Goal: Check status

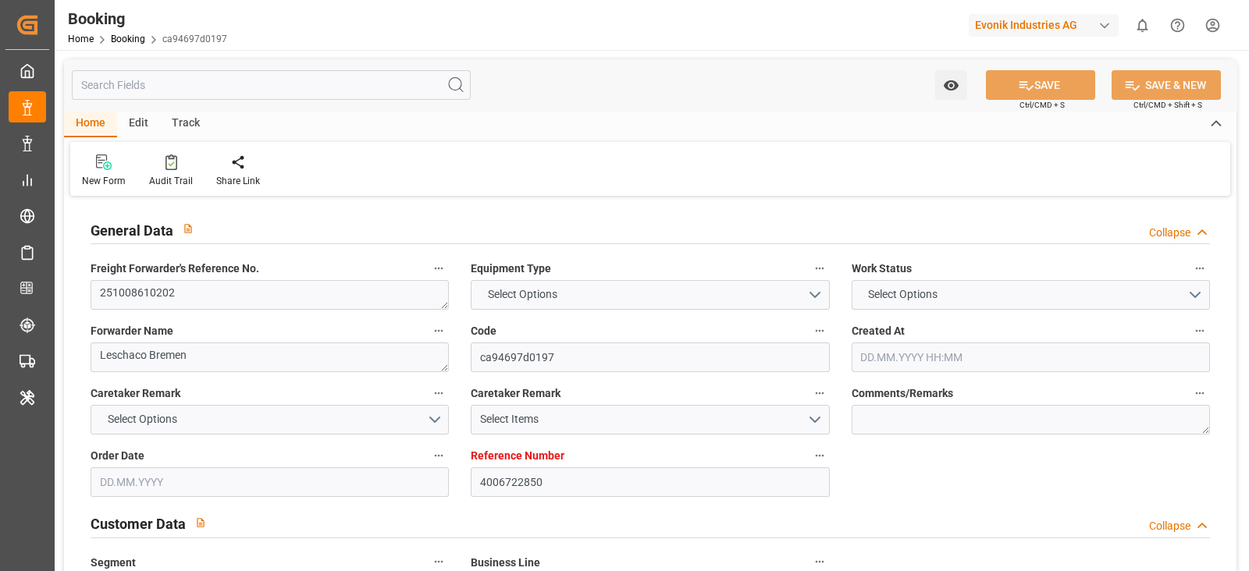
type input "4006722850"
type input "9708875"
type input "Hapag [PERSON_NAME]"
type input "Hapag Lloyd Aktiengesellschaft"
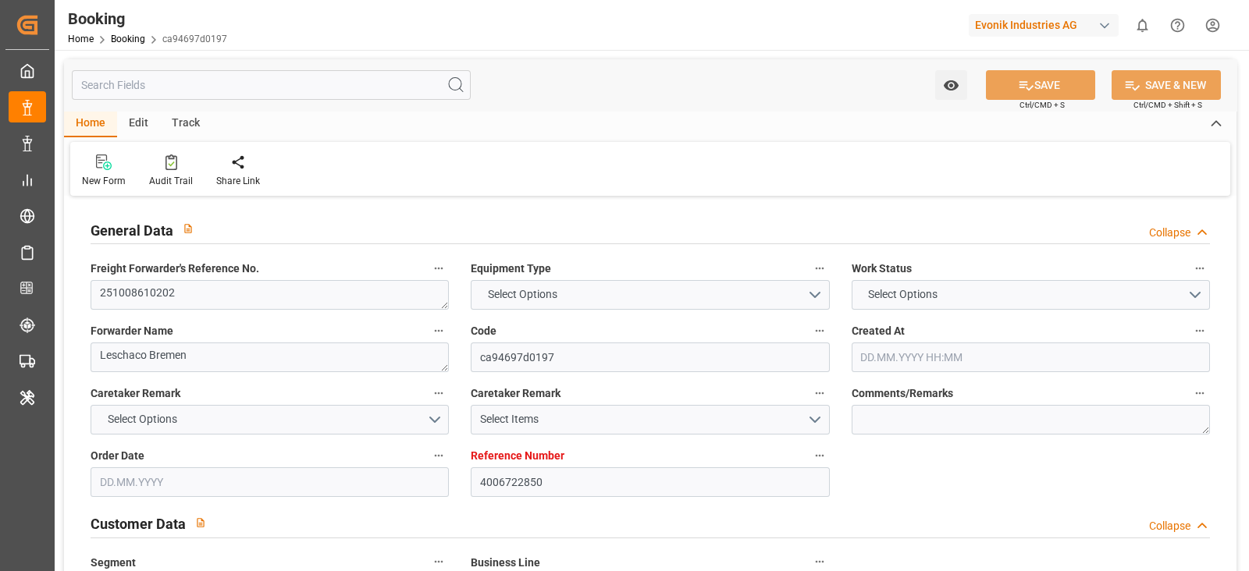
type input "DEHAM"
type input "CNSGH"
type input "[DATE] 10:42"
type input "[DATE]"
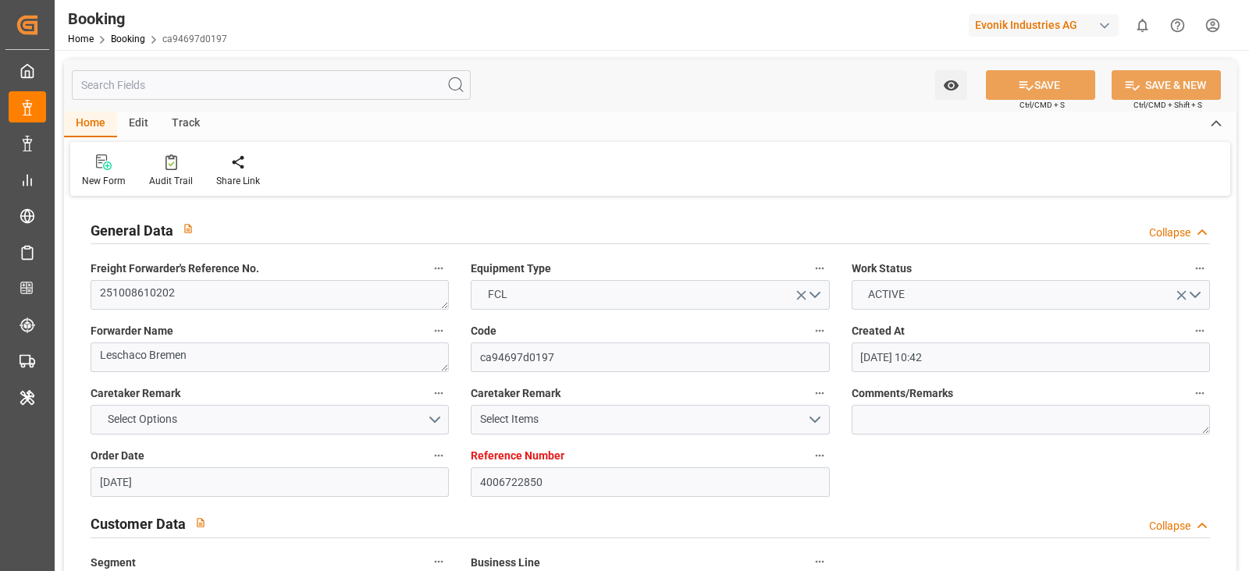
type input "[DATE]"
type input "[DATE] 00:00"
type input "[DATE]"
type input "[DATE] 00:00"
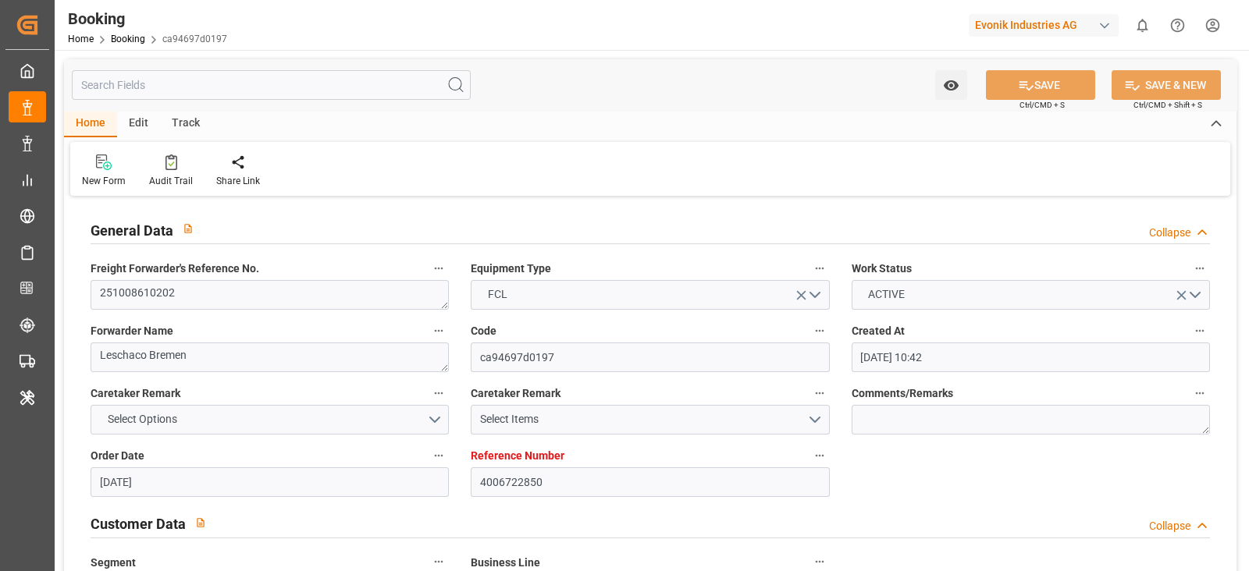
type input "[DATE] 00:00"
type input "[DATE] 10:09"
click at [1038, 26] on div "Evonik Industries AG" at bounding box center [1044, 25] width 150 height 23
click at [1128, 55] on input "sttef" at bounding box center [1046, 64] width 255 height 27
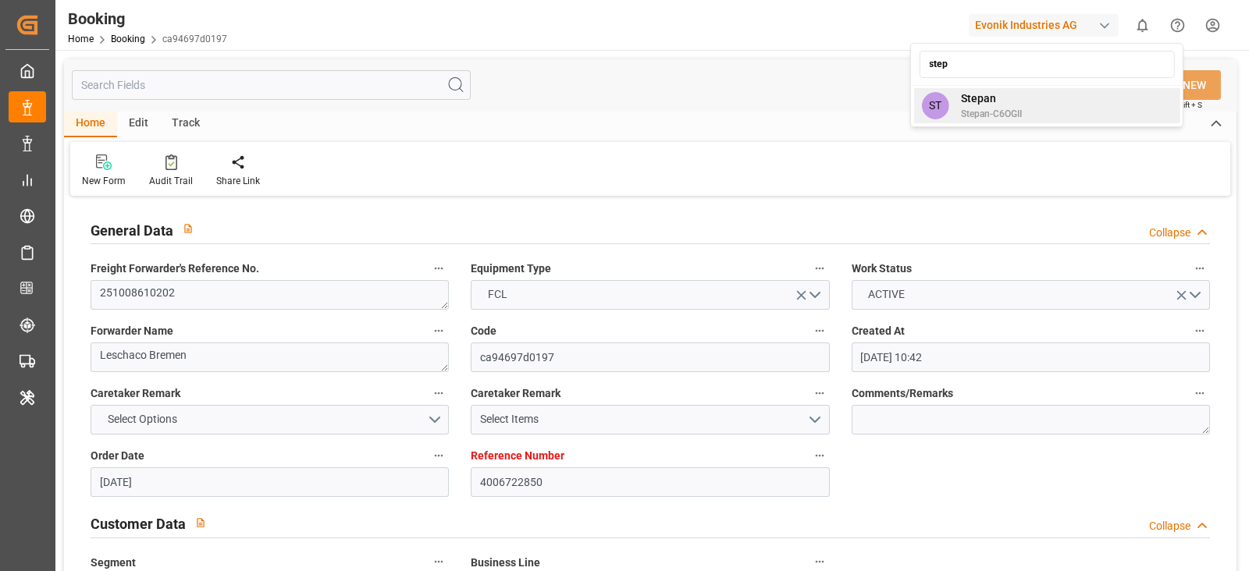
type input "step"
click at [1022, 105] on span "Stepan" at bounding box center [991, 99] width 61 height 16
